Goal: Task Accomplishment & Management: Complete application form

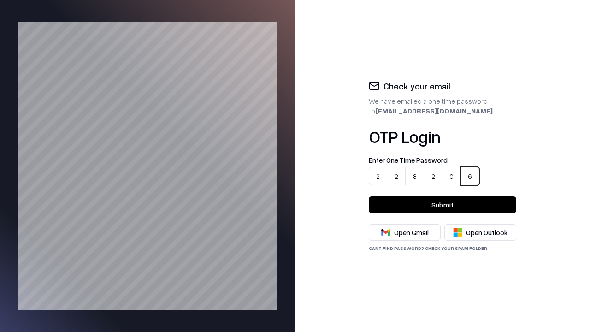
type input "******"
click at [443, 205] on button "Submit" at bounding box center [443, 204] width 148 height 17
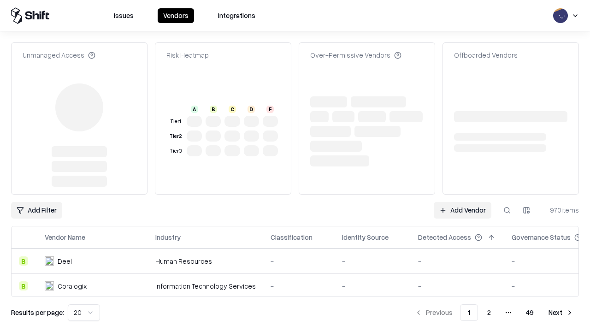
click at [463, 202] on link "Add Vendor" at bounding box center [463, 210] width 58 height 17
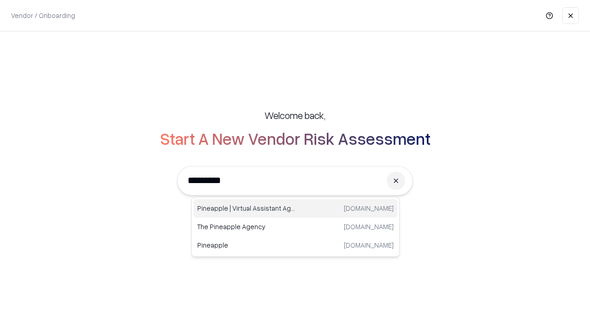
click at [296, 208] on div "Pineapple | Virtual Assistant Agency [DOMAIN_NAME]" at bounding box center [296, 208] width 204 height 18
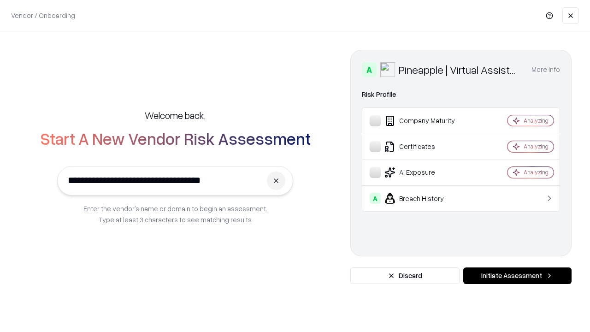
type input "**********"
click at [517, 276] on button "Initiate Assessment" at bounding box center [517, 275] width 108 height 17
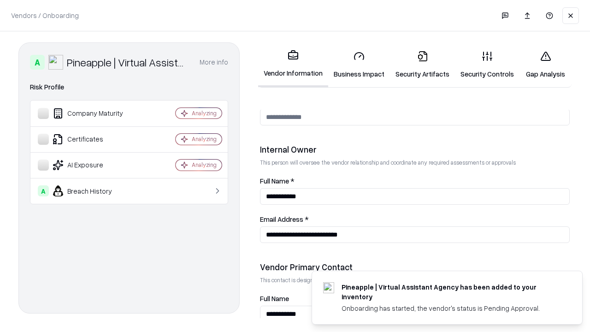
scroll to position [478, 0]
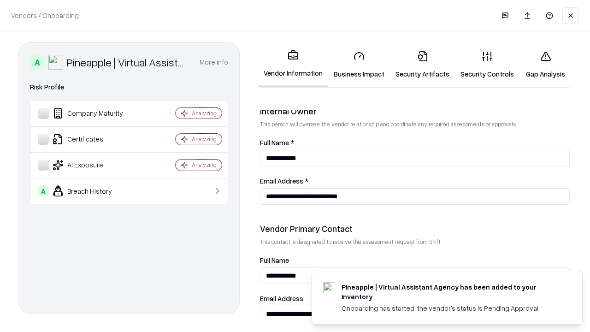
click at [417, 65] on link "Security Artifacts" at bounding box center [422, 64] width 65 height 43
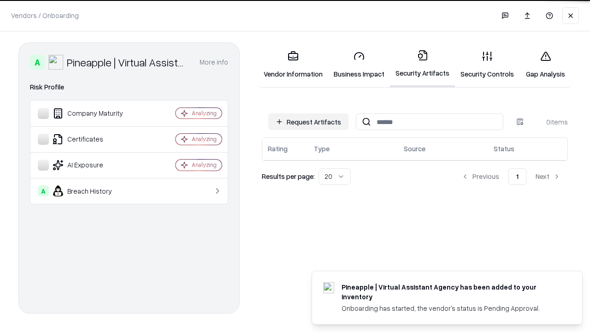
click at [310, 122] on button "Request Artifacts" at bounding box center [308, 121] width 80 height 17
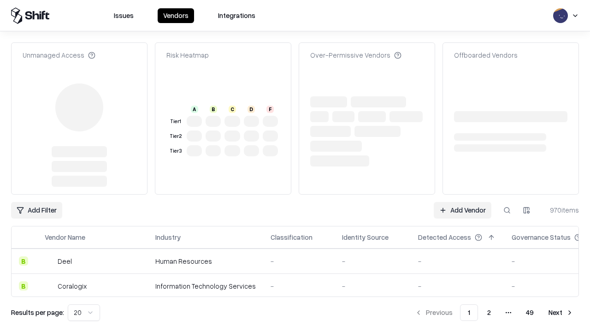
click at [463, 210] on link "Add Vendor" at bounding box center [463, 210] width 58 height 17
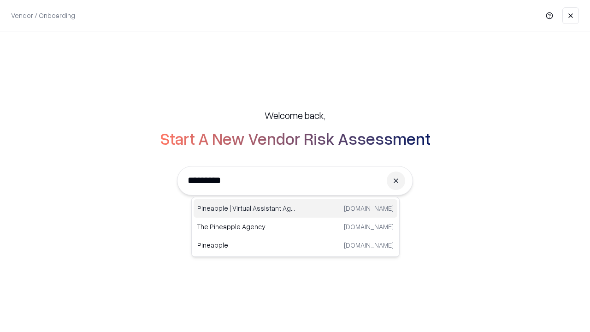
click at [296, 208] on div "Pineapple | Virtual Assistant Agency [DOMAIN_NAME]" at bounding box center [296, 208] width 204 height 18
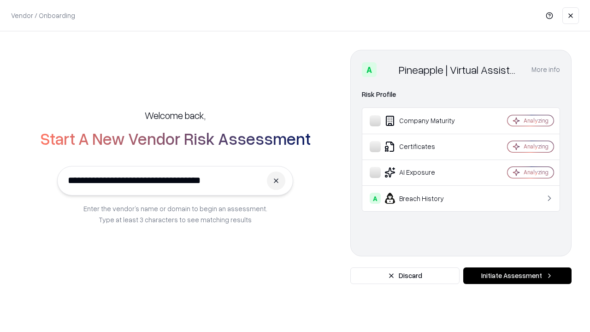
type input "**********"
click at [517, 276] on button "Initiate Assessment" at bounding box center [517, 275] width 108 height 17
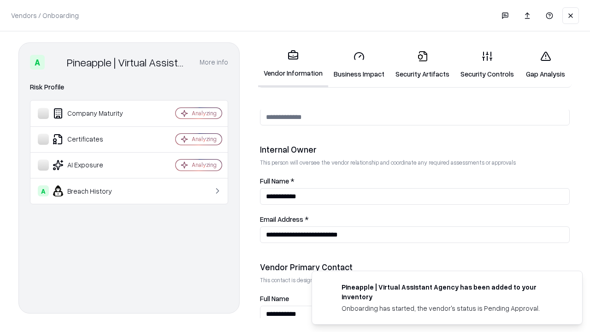
scroll to position [478, 0]
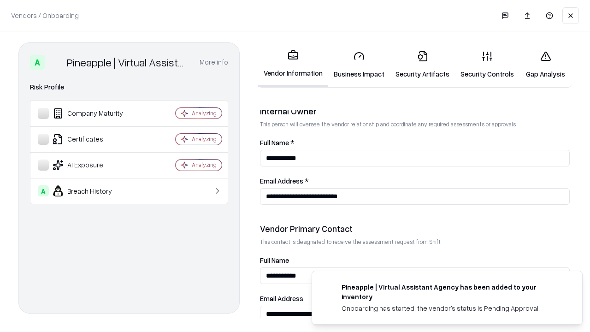
click at [541, 65] on link "Gap Analysis" at bounding box center [546, 64] width 52 height 43
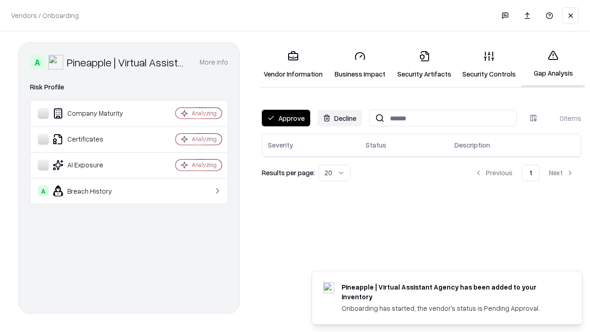
click at [285, 118] on button "Approve" at bounding box center [286, 118] width 48 height 17
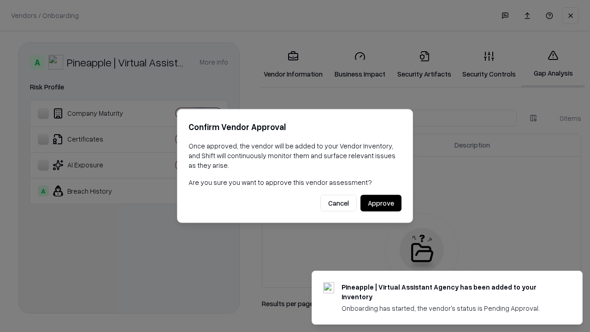
click at [381, 203] on button "Approve" at bounding box center [381, 203] width 41 height 17
